Goal: Task Accomplishment & Management: Complete application form

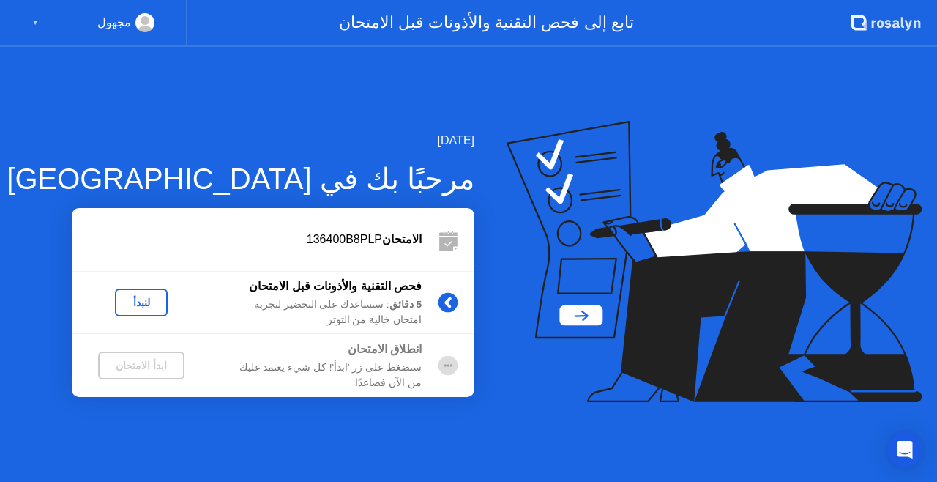
click at [148, 296] on div "لنبدأ" at bounding box center [141, 302] width 41 height 12
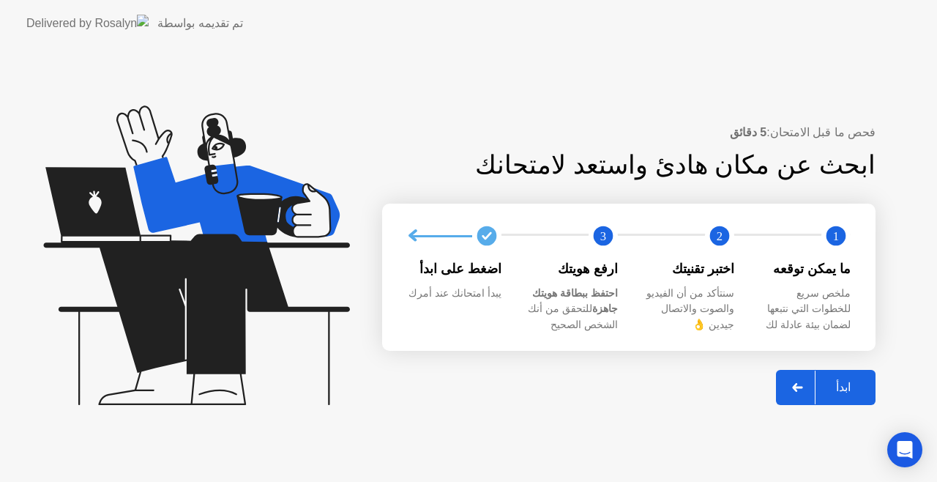
click at [856, 387] on div "ابدأ" at bounding box center [843, 387] width 56 height 14
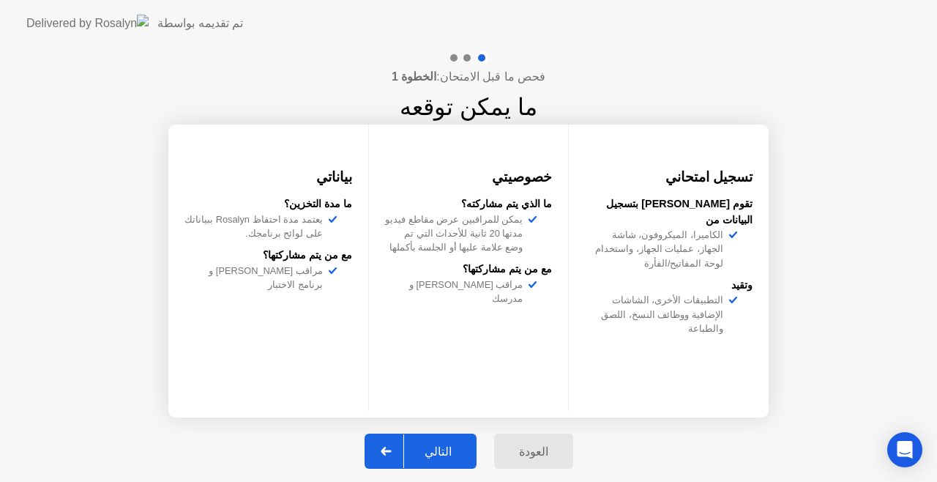
click at [446, 452] on div "التالي" at bounding box center [438, 451] width 68 height 14
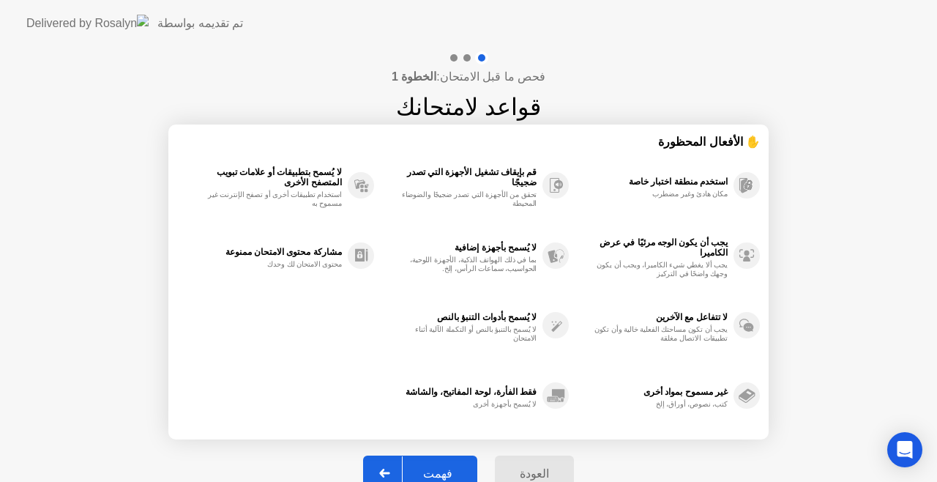
click at [457, 463] on button "فهمت" at bounding box center [420, 472] width 114 height 35
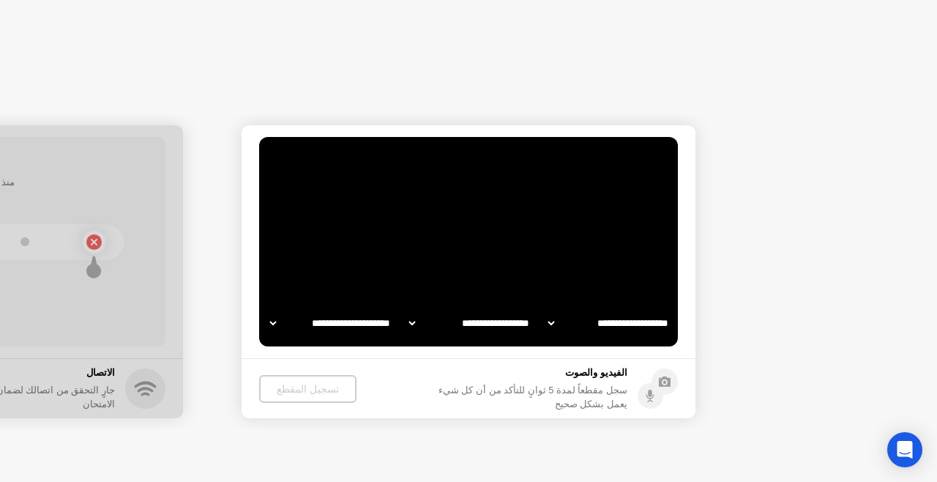
select select "**********"
select select "*******"
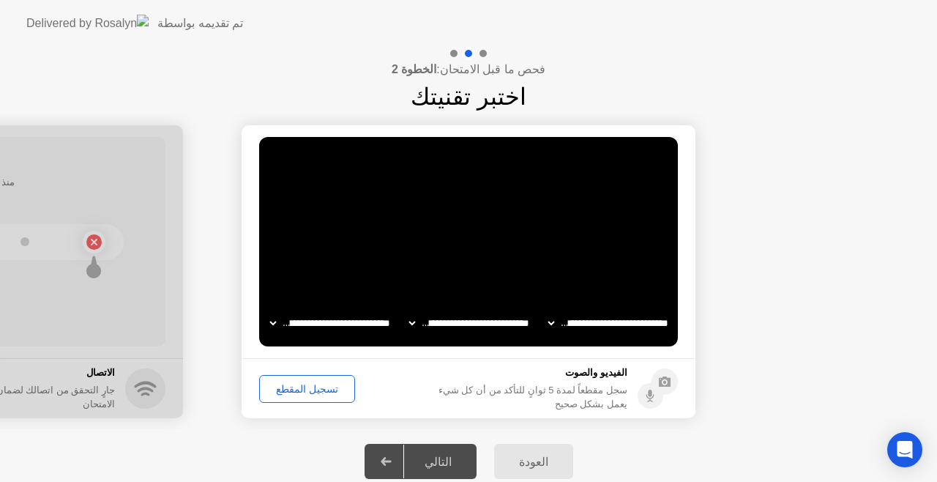
click at [311, 390] on div "تسجيل المقطع" at bounding box center [307, 389] width 86 height 12
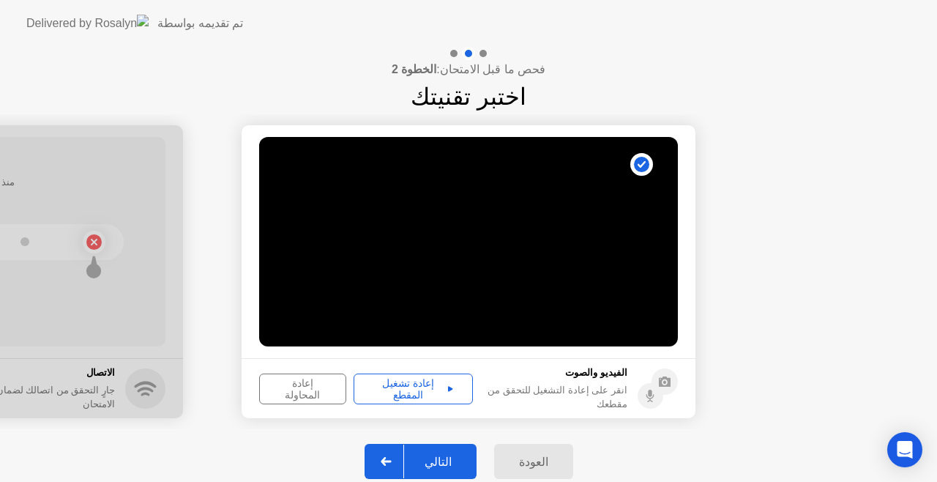
click at [435, 389] on div "إعادة تشغيل المقطع" at bounding box center [413, 388] width 109 height 23
click at [445, 463] on div "التالي" at bounding box center [438, 461] width 68 height 14
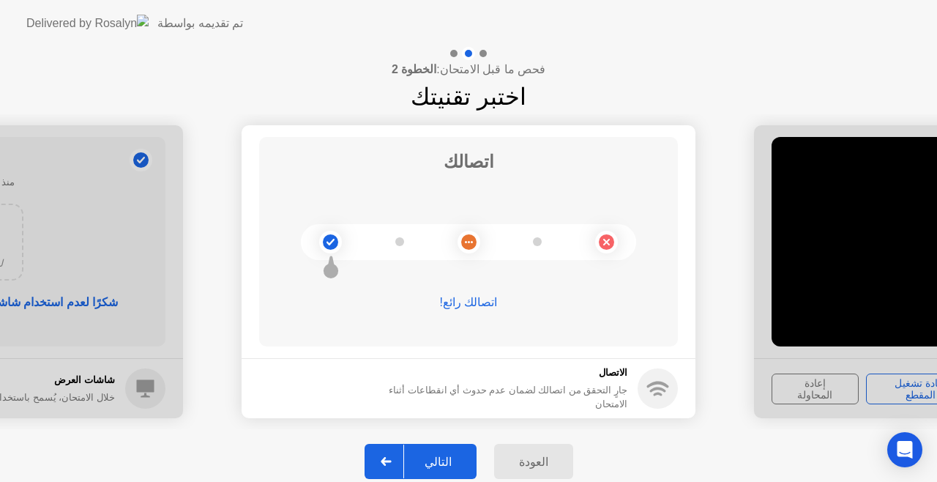
click at [441, 455] on div "التالي" at bounding box center [438, 461] width 68 height 14
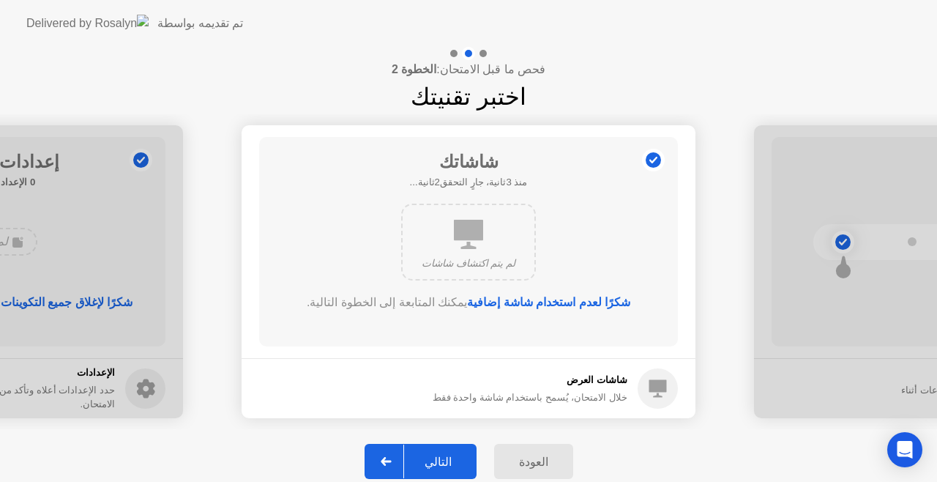
click at [441, 455] on div "التالي" at bounding box center [438, 461] width 68 height 14
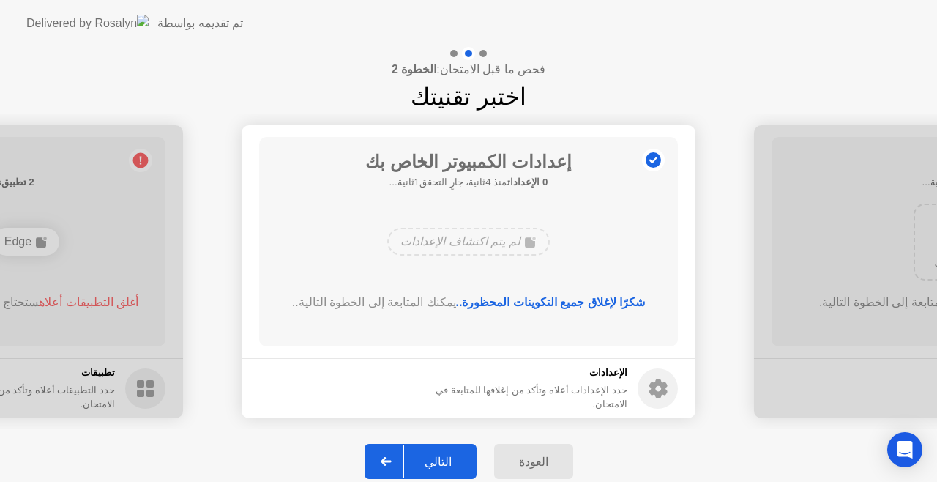
click at [441, 455] on div "التالي" at bounding box center [438, 461] width 68 height 14
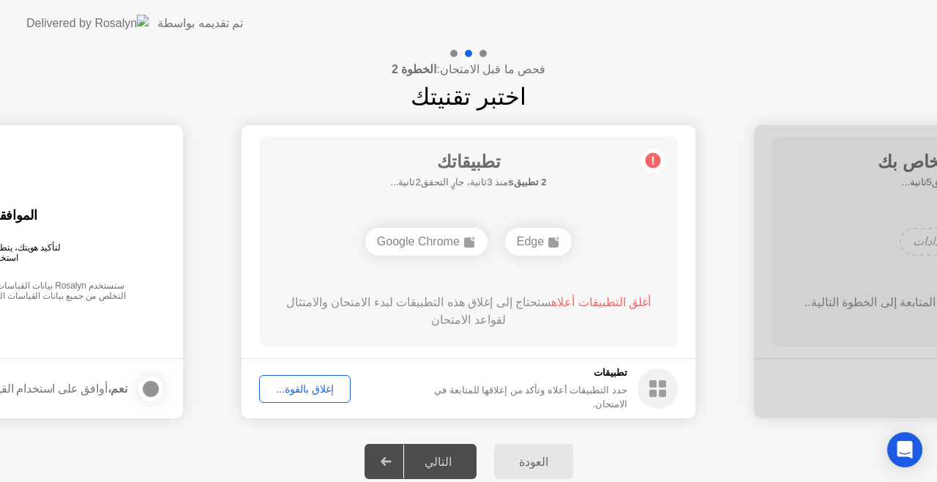
click at [328, 383] on div "إغلاق بالقوة..." at bounding box center [304, 389] width 81 height 12
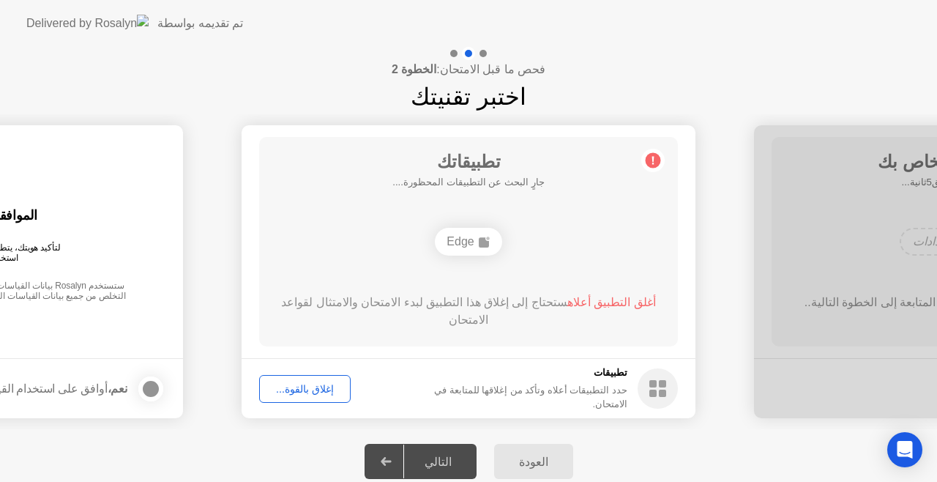
click at [653, 160] on icon at bounding box center [653, 161] width 2 height 8
click at [278, 383] on div "إغلاق بالقوة..." at bounding box center [304, 389] width 81 height 12
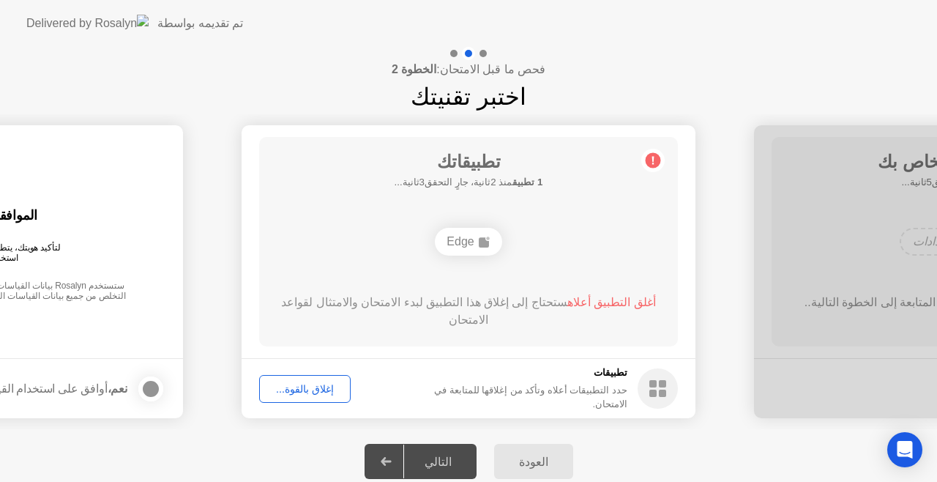
click at [303, 396] on button "إغلاق بالقوة..." at bounding box center [304, 389] width 91 height 28
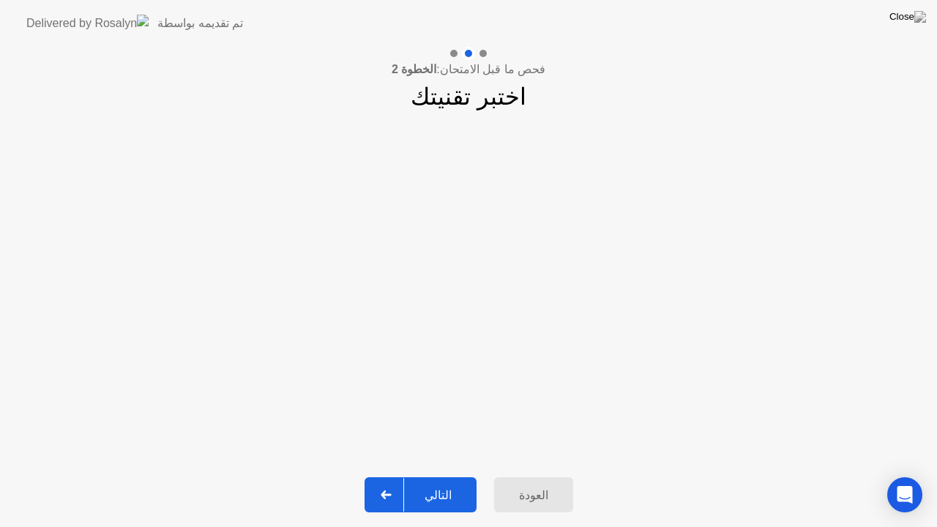
click at [433, 481] on div "التالي" at bounding box center [438, 495] width 68 height 14
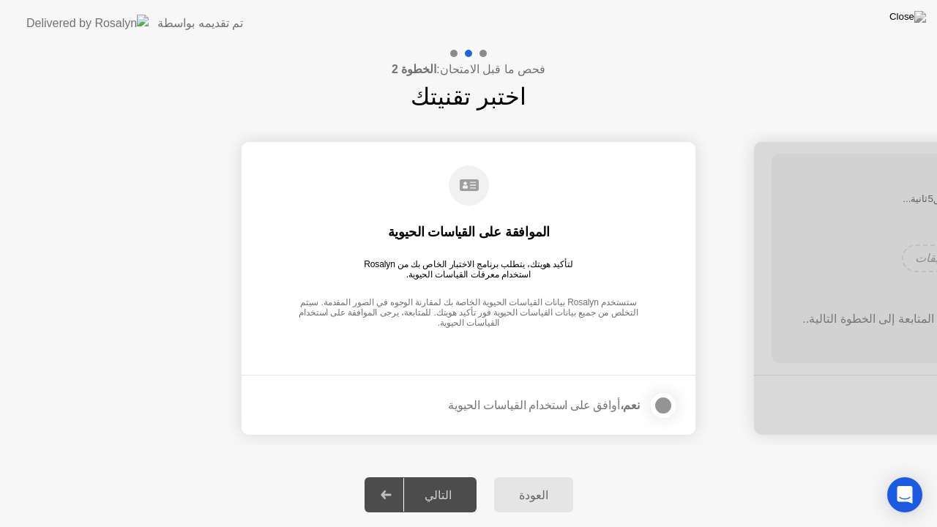
click at [667, 404] on div at bounding box center [663, 406] width 18 height 18
click at [430, 481] on div "التالي" at bounding box center [438, 495] width 68 height 14
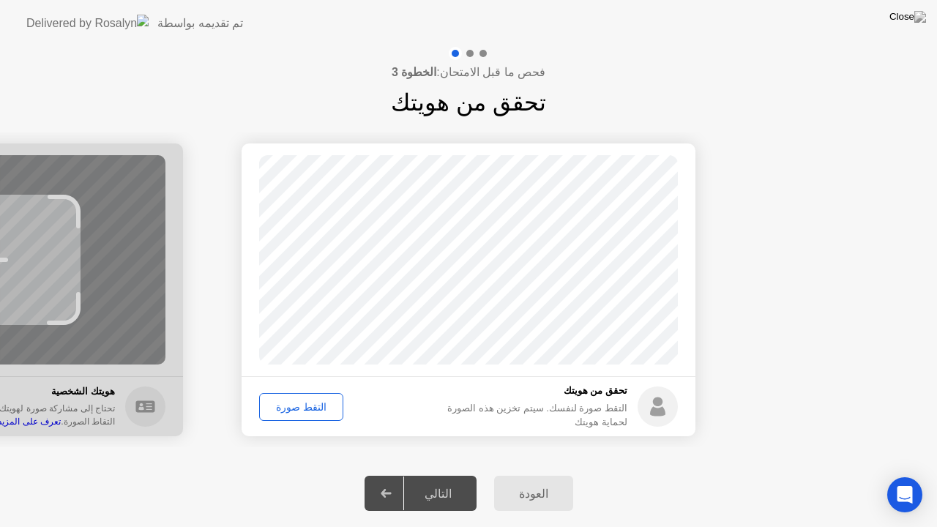
click at [302, 407] on div "التقط صورة" at bounding box center [301, 407] width 74 height 12
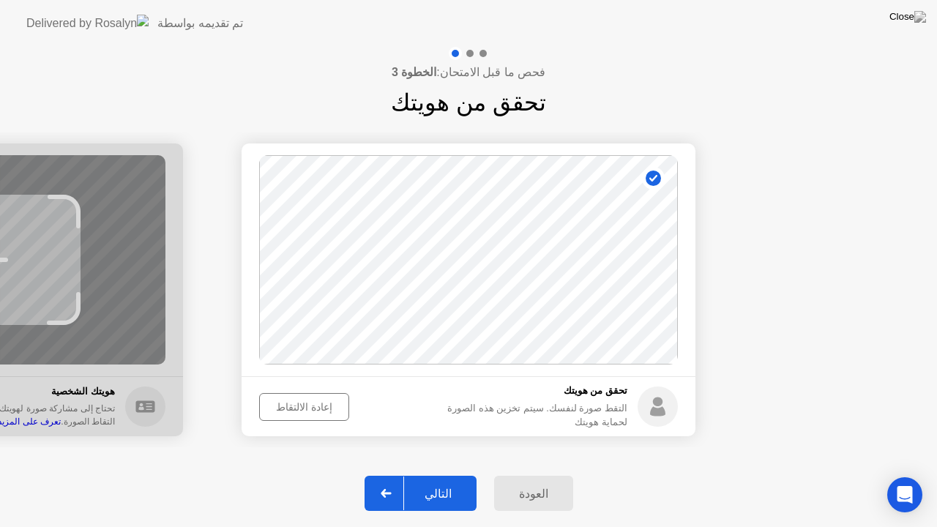
click at [452, 481] on div "التالي" at bounding box center [438, 494] width 68 height 14
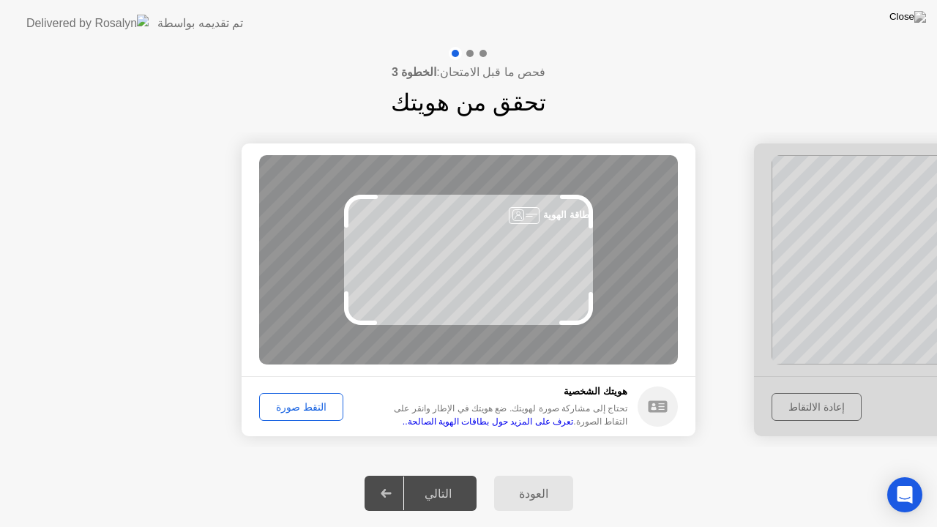
click at [294, 411] on div "التقط صورة" at bounding box center [301, 407] width 74 height 12
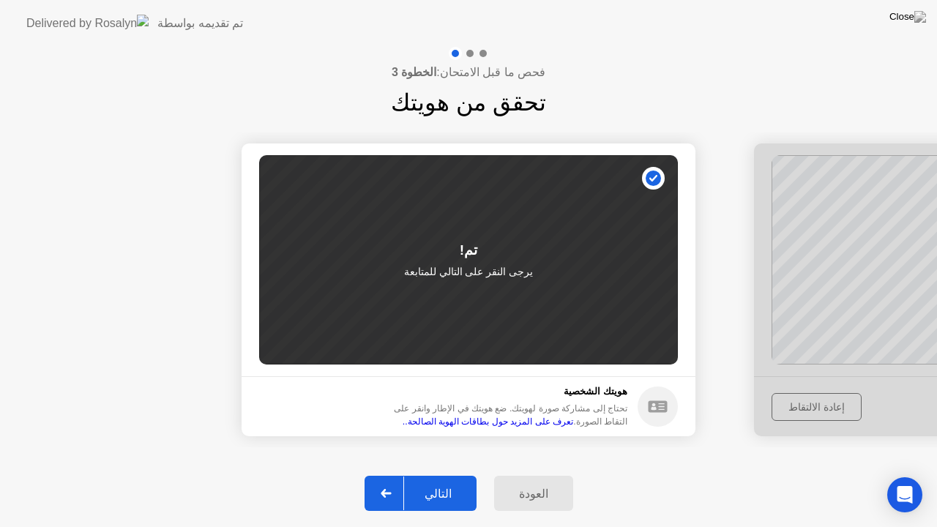
click at [434, 481] on div "التالي" at bounding box center [438, 494] width 68 height 14
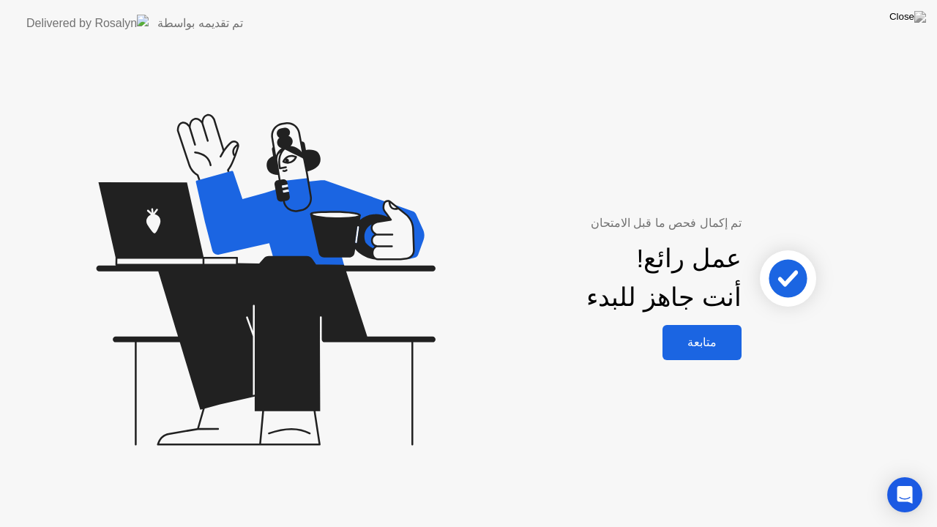
click at [725, 345] on div "متابعة" at bounding box center [702, 342] width 70 height 14
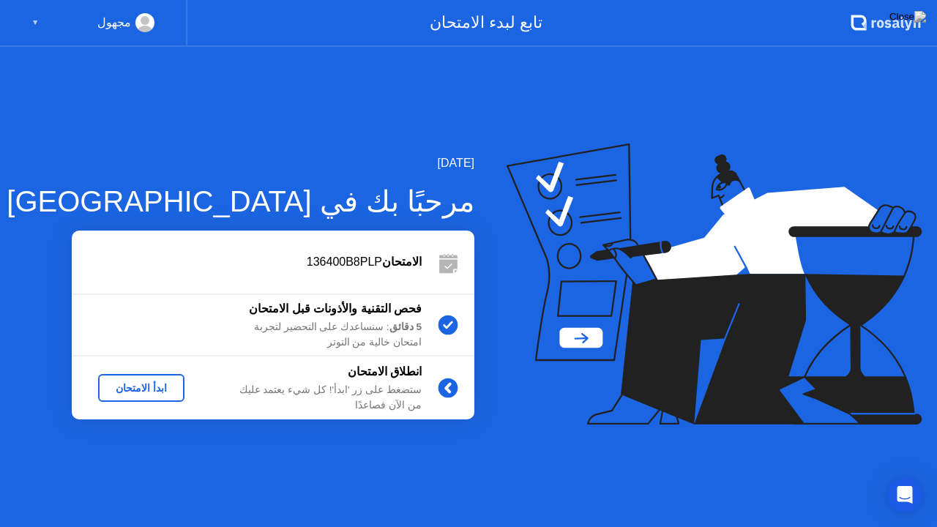
click at [149, 392] on div "ابدأ الامتحان" at bounding box center [141, 388] width 75 height 12
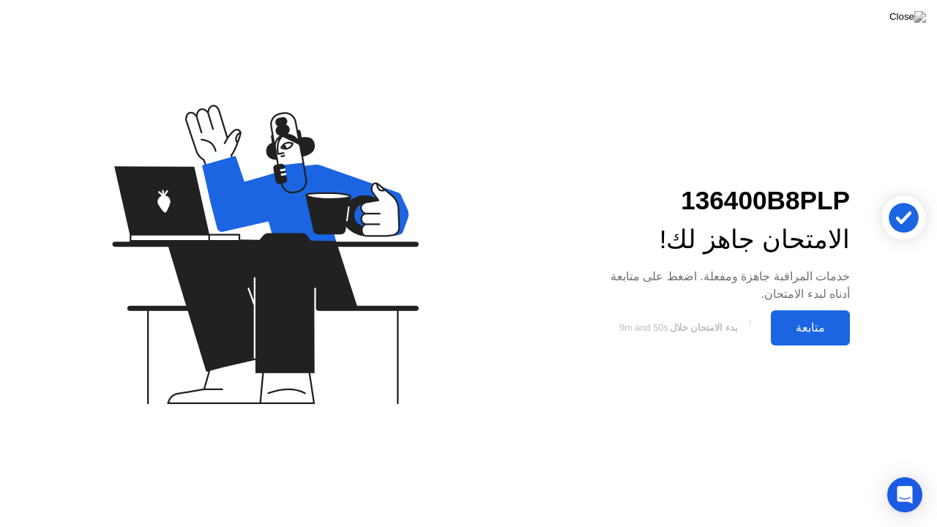
click at [814, 328] on div "متابعة" at bounding box center [810, 328] width 70 height 14
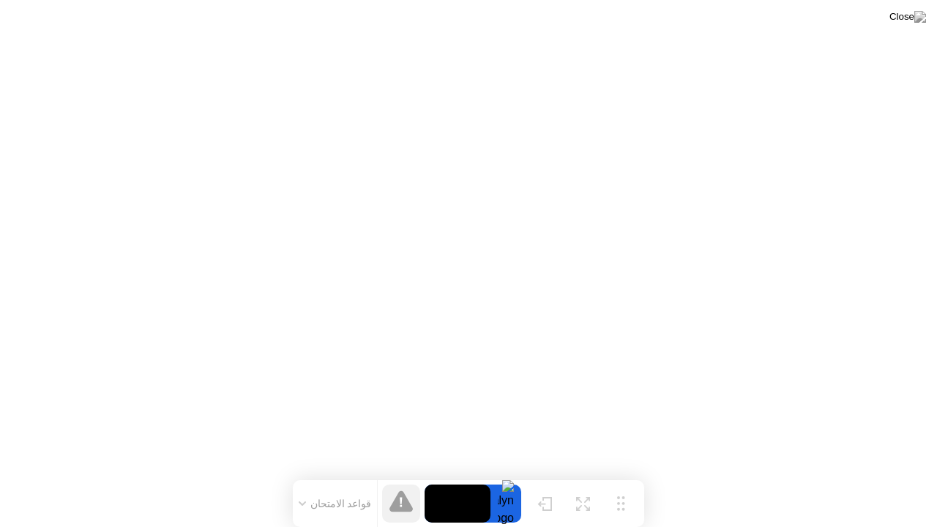
click at [321, 481] on button "قواعد الامتحان" at bounding box center [335, 503] width 82 height 13
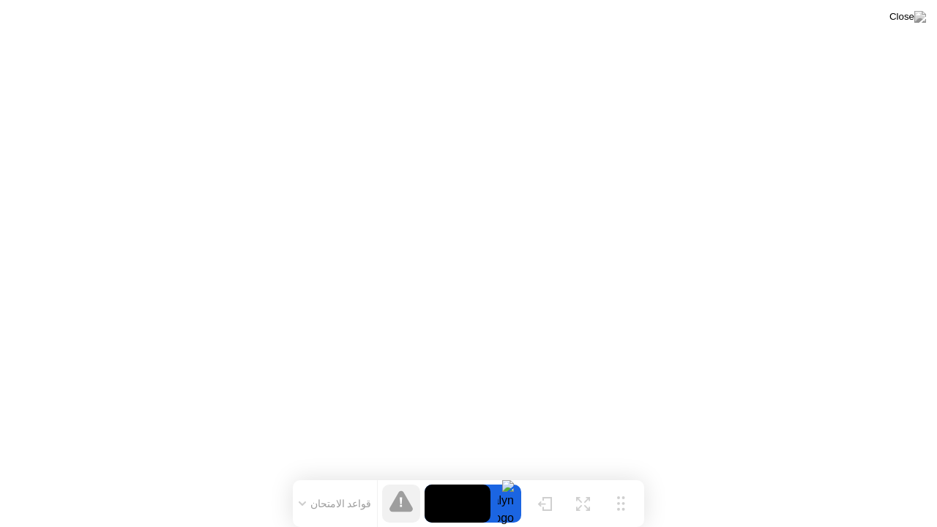
click at [468, 481] on video at bounding box center [457, 503] width 66 height 38
click at [350, 481] on button "قواعد الامتحان" at bounding box center [335, 503] width 82 height 13
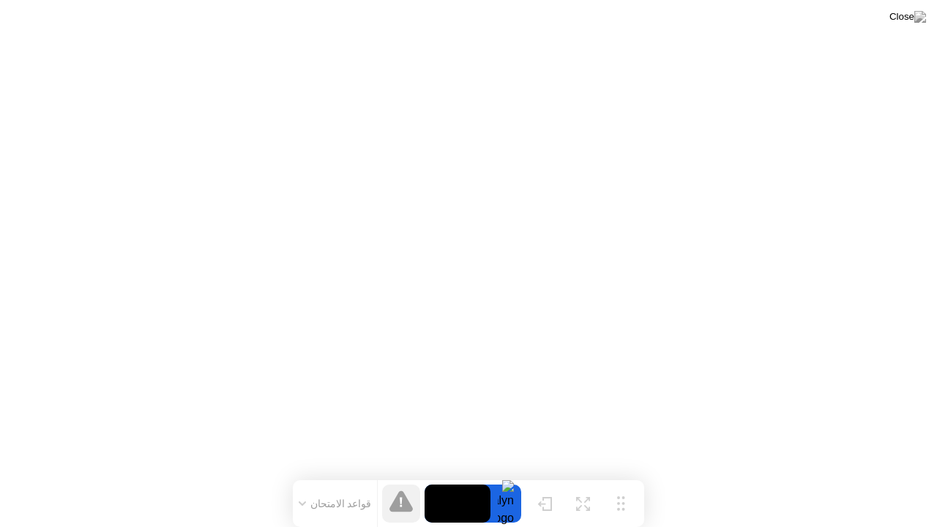
click at [504, 481] on div at bounding box center [505, 503] width 31 height 38
click at [404, 481] on icon at bounding box center [400, 500] width 23 height 21
click at [579, 481] on div "تكبير" at bounding box center [582, 515] width 15 height 10
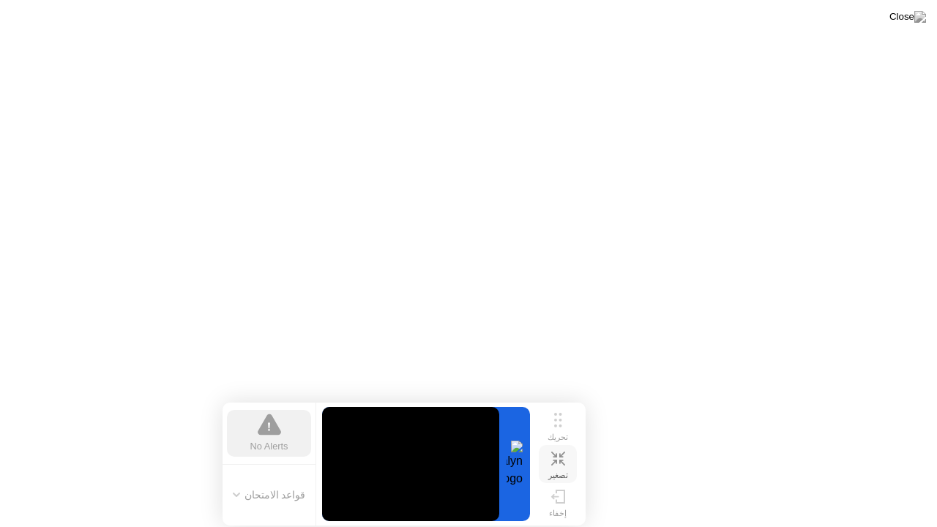
click at [563, 471] on div "تصغير" at bounding box center [558, 476] width 20 height 10
